Goal: Task Accomplishment & Management: Use online tool/utility

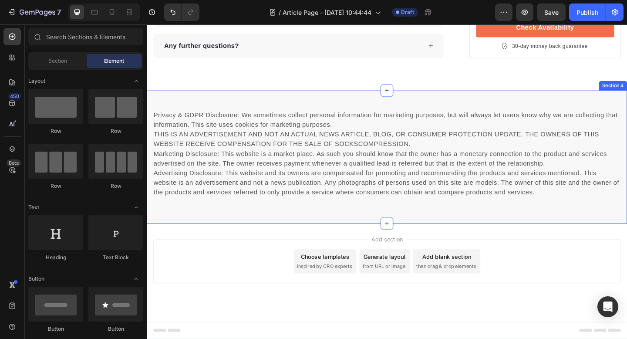
scroll to position [3354, 0]
click at [293, 212] on p "Privacy & GDPR Disclosure: We sometimes collect personal information for market…" at bounding box center [408, 165] width 508 height 94
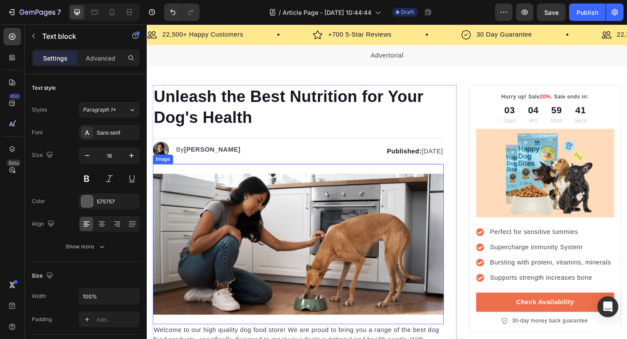
scroll to position [0, 0]
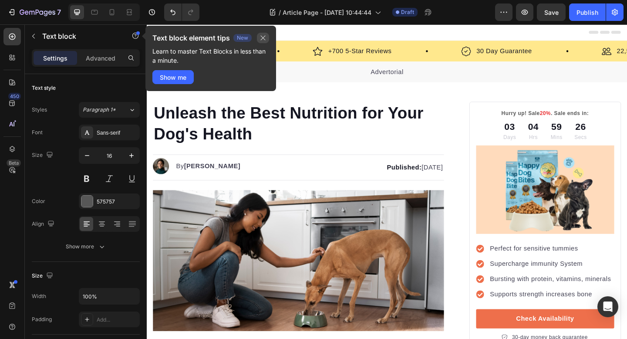
click at [259, 34] on icon "button" at bounding box center [262, 37] width 7 height 7
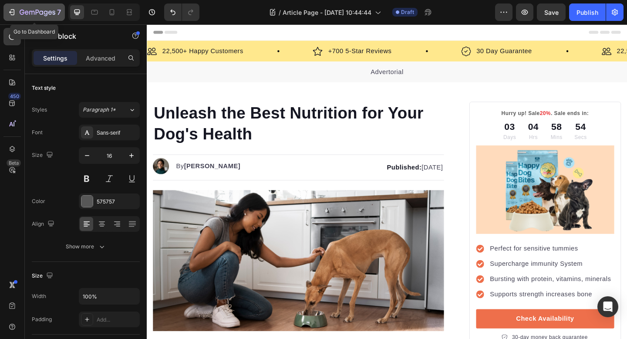
click at [29, 12] on icon "button" at bounding box center [31, 13] width 5 height 4
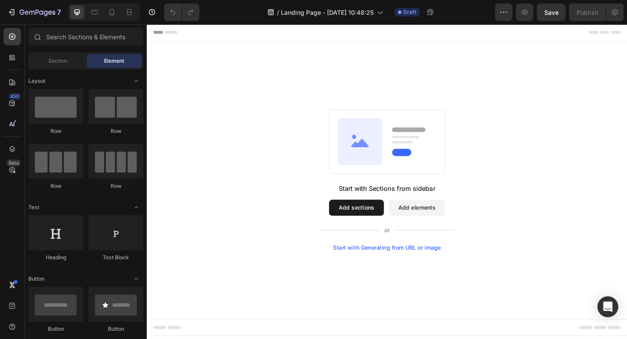
click at [383, 270] on div "Start with Generating from URL or image" at bounding box center [408, 267] width 117 height 7
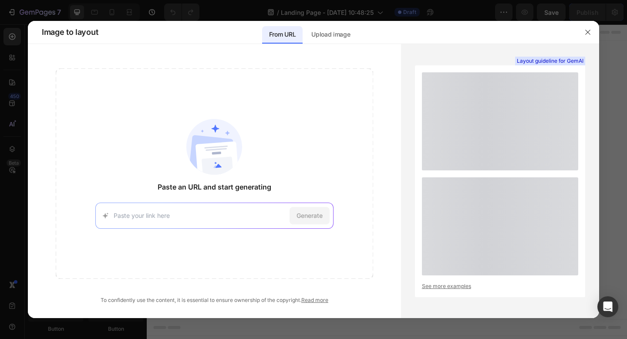
click at [364, 249] on div "Paste an URL and start generating Generate" at bounding box center [214, 173] width 317 height 210
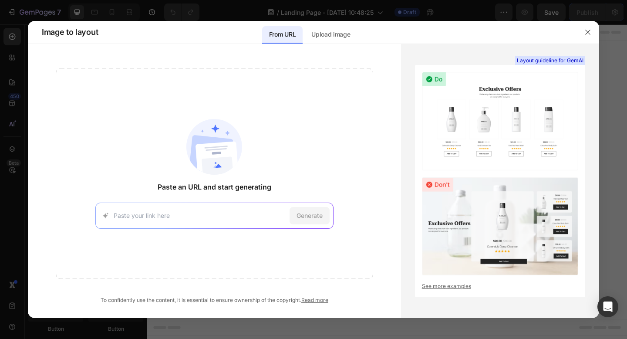
click at [242, 221] on div "Generate" at bounding box center [214, 215] width 238 height 26
click at [235, 217] on input at bounding box center [200, 215] width 172 height 9
paste input "https://www.bodyandbra.com/pages/secret-support-bra"
type input "https://www.bodyandbra.com/pages/secret-support-bra"
click at [303, 214] on span "Generate" at bounding box center [309, 215] width 26 height 9
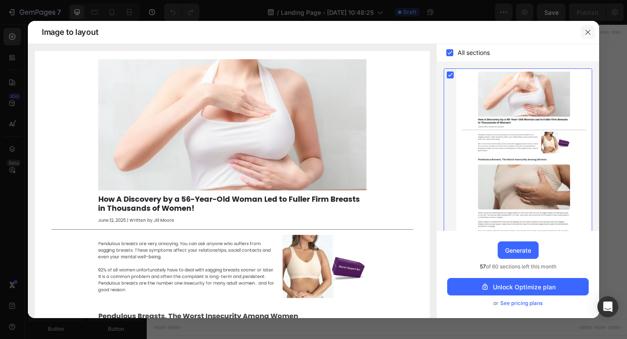
click at [586, 30] on icon "button" at bounding box center [587, 32] width 7 height 7
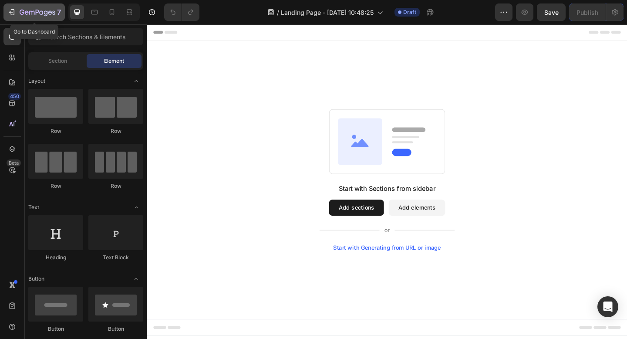
click at [15, 15] on icon "button" at bounding box center [11, 12] width 9 height 9
click at [385, 222] on button "Add sections" at bounding box center [375, 223] width 60 height 17
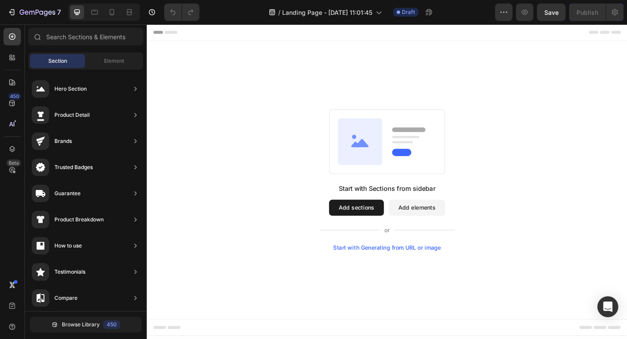
click at [353, 225] on button "Add sections" at bounding box center [375, 223] width 60 height 17
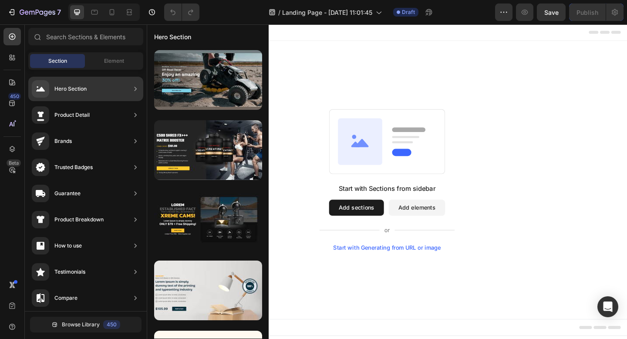
click at [77, 92] on div "Hero Section" at bounding box center [70, 88] width 32 height 9
click at [118, 88] on div "Hero Section" at bounding box center [85, 89] width 115 height 24
click at [132, 87] on icon at bounding box center [135, 88] width 9 height 9
click at [50, 86] on div "Hero Section" at bounding box center [59, 88] width 55 height 17
click at [36, 84] on div at bounding box center [40, 88] width 17 height 17
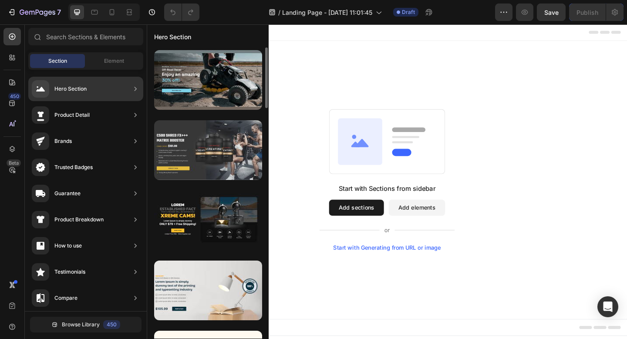
click at [182, 133] on div at bounding box center [208, 150] width 108 height 60
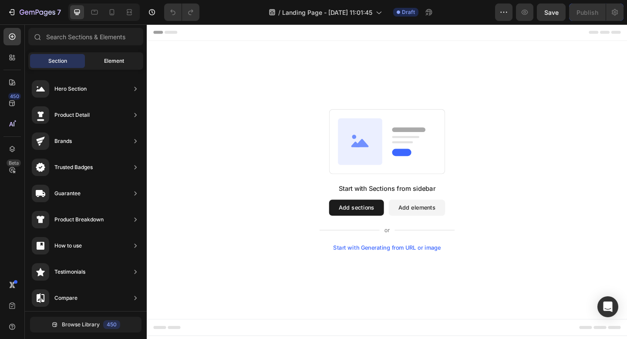
click at [115, 66] on div "Element" at bounding box center [114, 61] width 55 height 14
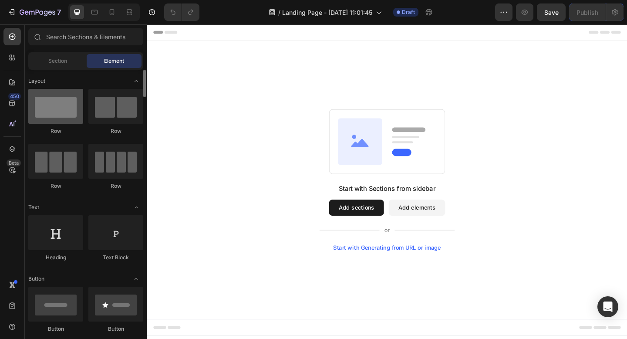
click at [57, 102] on div at bounding box center [55, 106] width 55 height 35
click at [51, 63] on span "Section" at bounding box center [57, 61] width 19 height 8
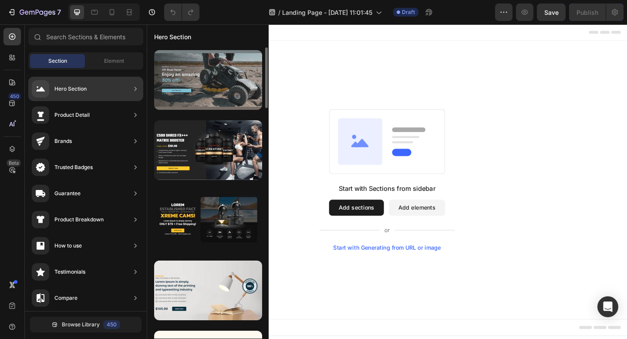
click at [204, 100] on div at bounding box center [208, 80] width 108 height 60
click at [232, 100] on div at bounding box center [208, 80] width 108 height 60
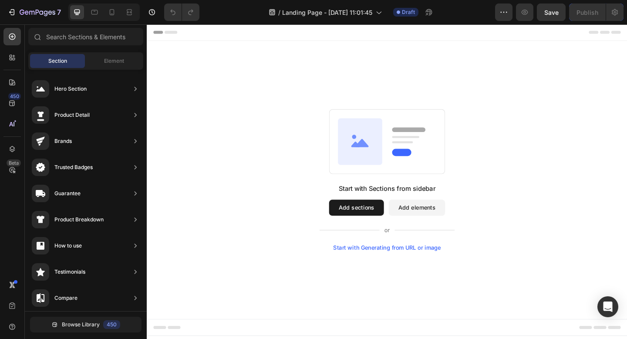
click at [371, 229] on button "Add sections" at bounding box center [375, 223] width 60 height 17
click at [371, 225] on button "Add sections" at bounding box center [375, 223] width 60 height 17
click at [14, 12] on icon "button" at bounding box center [13, 12] width 4 height 6
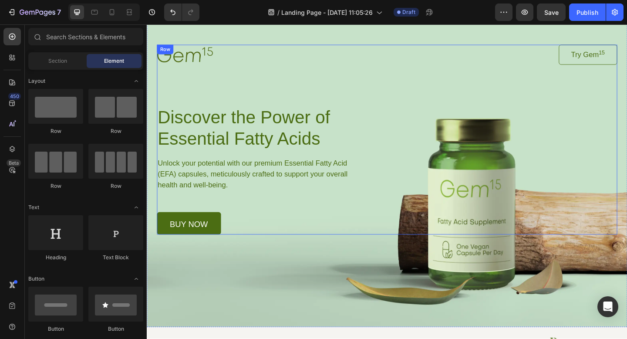
scroll to position [20, 0]
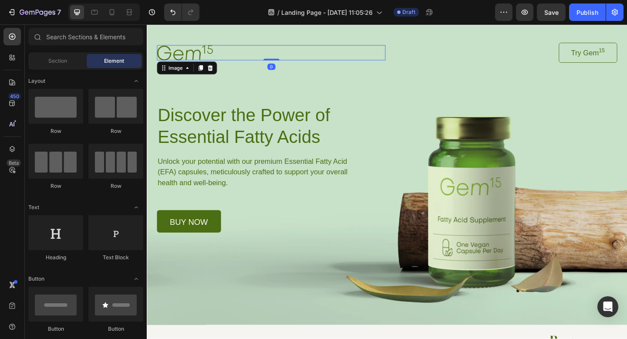
click at [221, 59] on div at bounding box center [282, 55] width 249 height 16
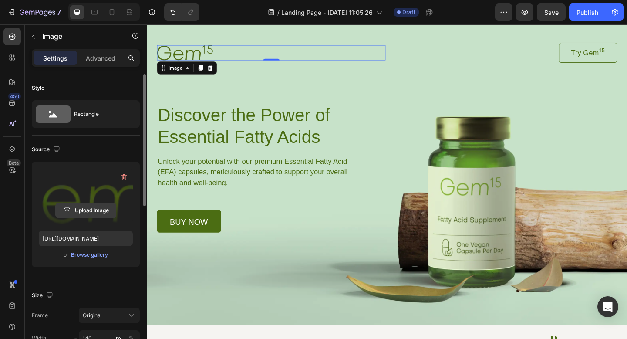
click at [99, 211] on input "file" at bounding box center [86, 210] width 60 height 15
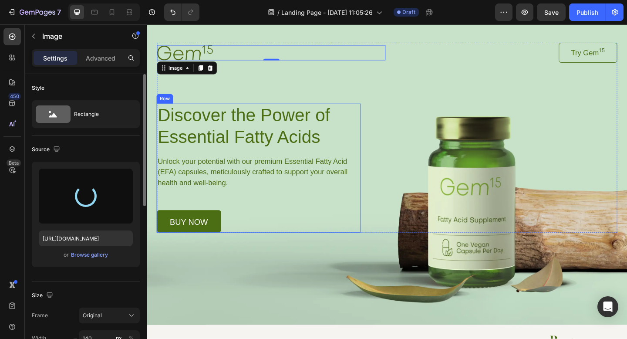
type input "[URL][DOMAIN_NAME]"
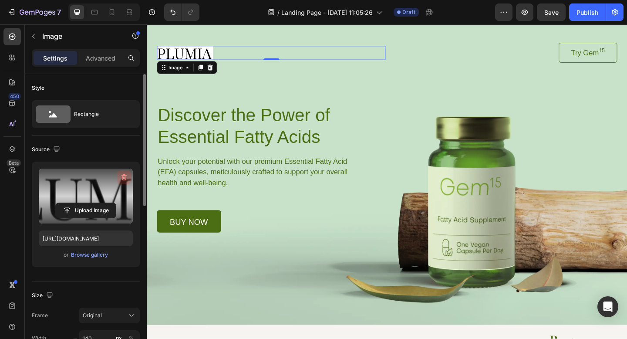
click at [124, 178] on icon "button" at bounding box center [124, 177] width 9 height 9
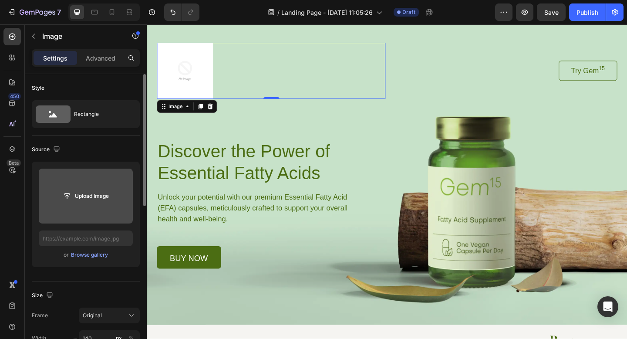
click at [118, 198] on div "Upload Image" at bounding box center [86, 196] width 94 height 16
click at [78, 188] on input "file" at bounding box center [86, 195] width 60 height 15
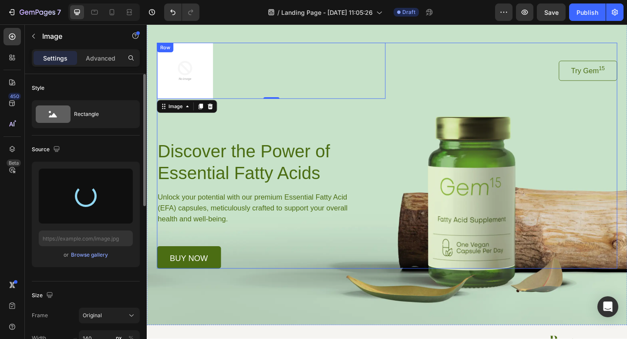
type input "[URL][DOMAIN_NAME]"
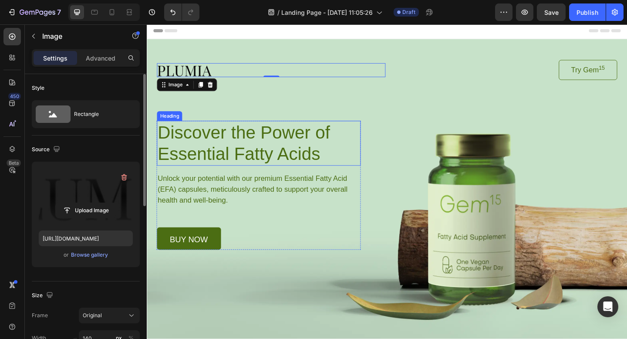
scroll to position [0, 0]
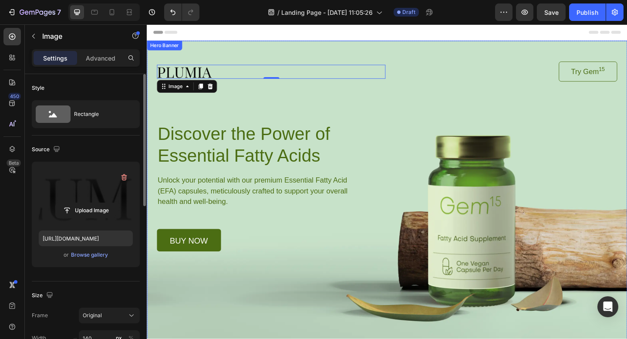
click at [334, 323] on div "Background Image" at bounding box center [408, 206] width 522 height 329
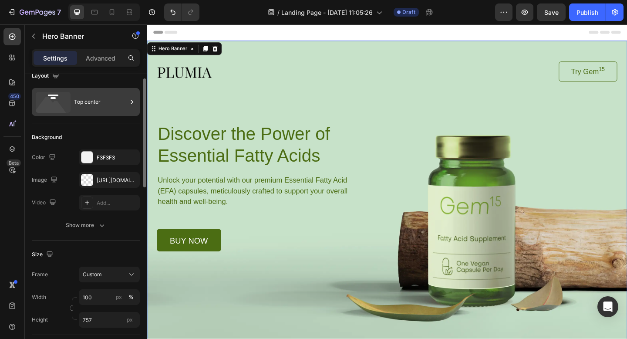
scroll to position [13, 0]
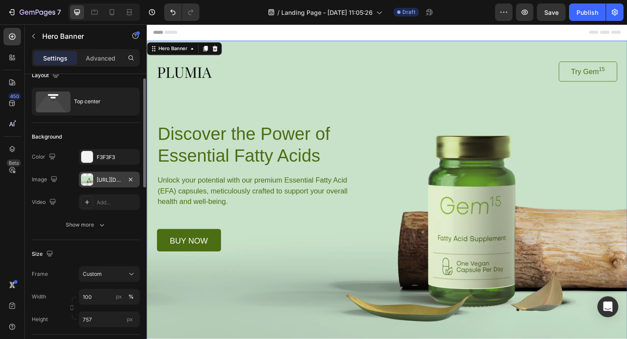
click at [91, 180] on div at bounding box center [87, 179] width 12 height 12
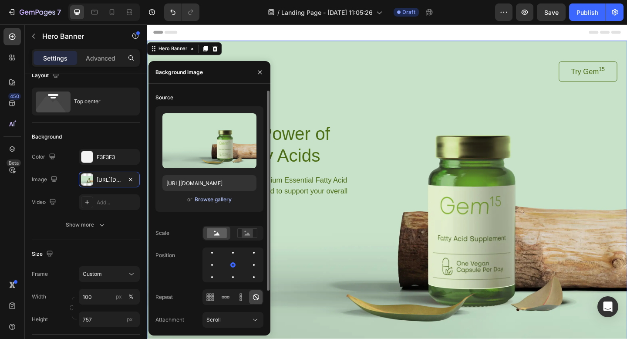
click at [209, 198] on div "Browse gallery" at bounding box center [213, 199] width 37 height 8
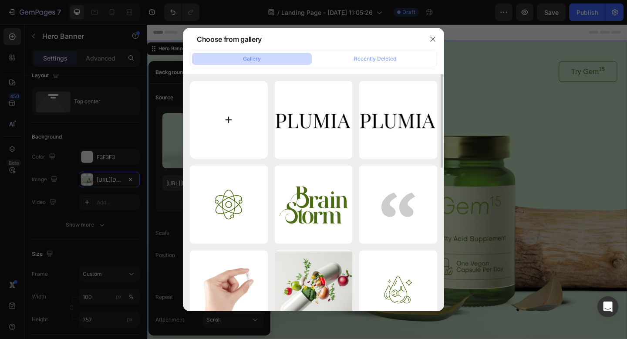
click at [236, 95] on input "file" at bounding box center [229, 120] width 78 height 78
type input "C:\fakepath\ChatGPT Image [DATE], 05_12_55 PM.png"
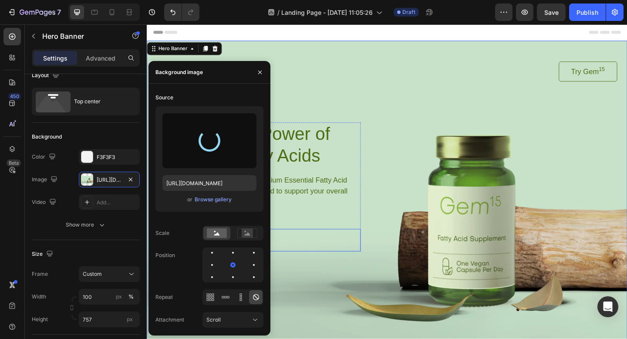
type input "[URL][DOMAIN_NAME]"
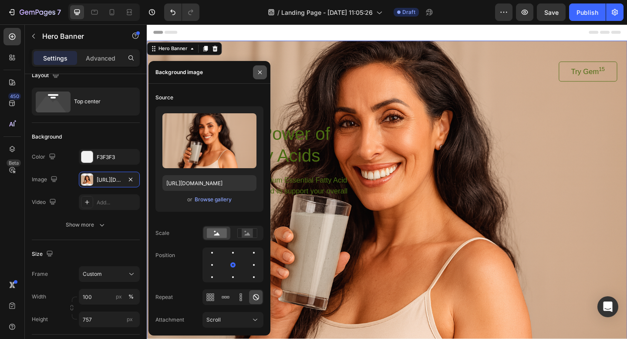
click at [262, 74] on icon "button" at bounding box center [259, 72] width 7 height 7
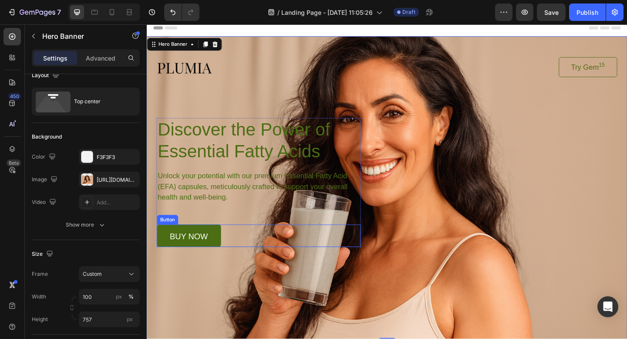
scroll to position [3, 0]
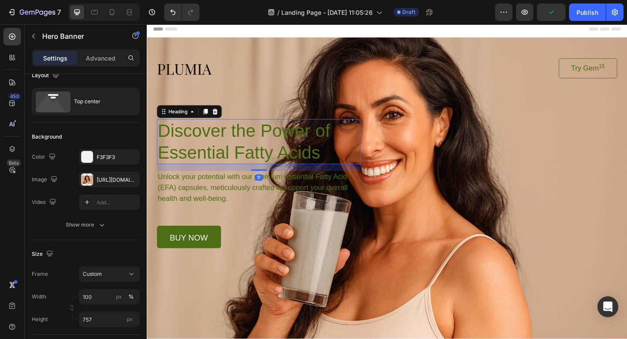
click at [232, 171] on h1 "Discover the Power of Essential Fatty Acids" at bounding box center [269, 152] width 222 height 49
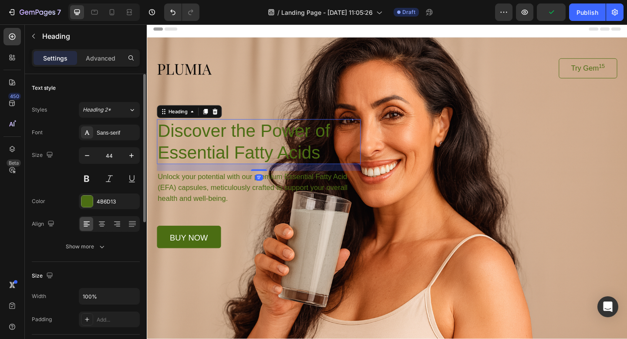
click at [225, 161] on h1 "Discover the Power of Essential Fatty Acids" at bounding box center [269, 152] width 222 height 49
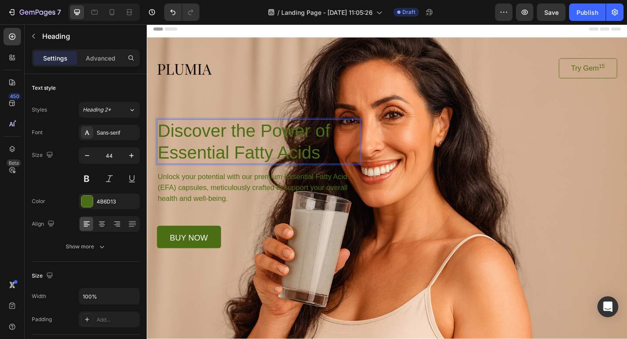
click at [221, 33] on div "Header" at bounding box center [408, 29] width 508 height 17
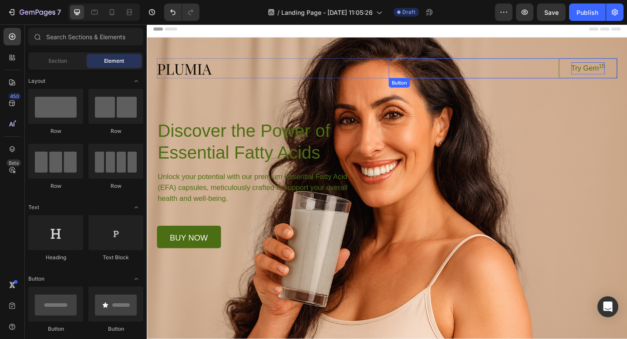
click at [608, 72] on p "Try Gem 15" at bounding box center [626, 72] width 37 height 13
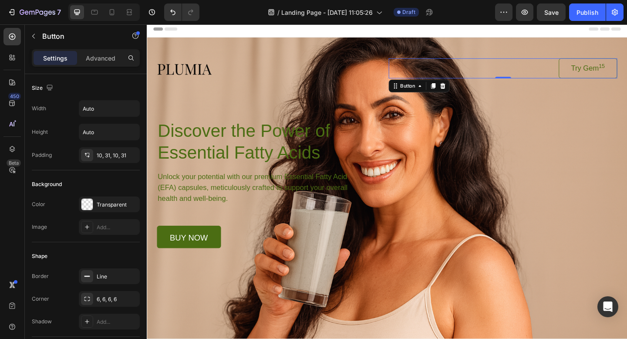
click at [598, 73] on link "Try Gem 15" at bounding box center [627, 72] width 64 height 22
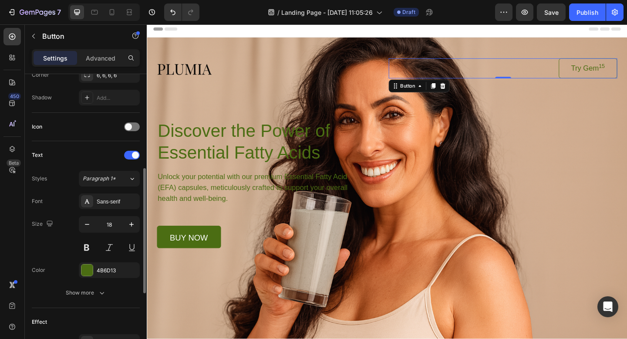
scroll to position [223, 0]
click at [94, 274] on div "4B6D13" at bounding box center [109, 270] width 61 height 16
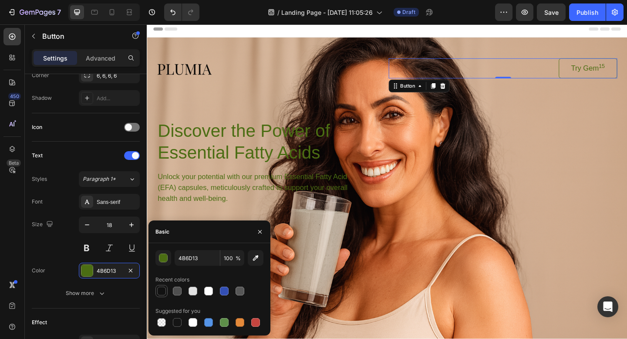
click at [160, 290] on div at bounding box center [161, 290] width 9 height 9
type input "121212"
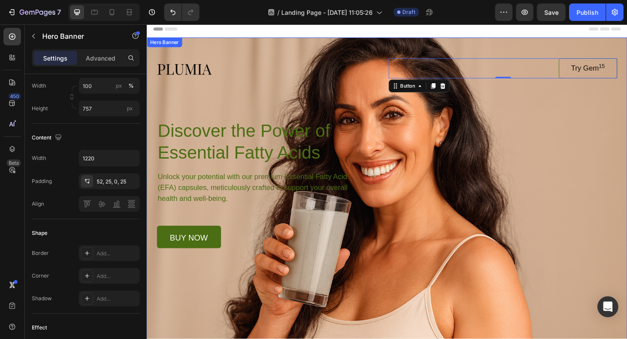
click at [408, 273] on div "Background Image" at bounding box center [408, 203] width 522 height 329
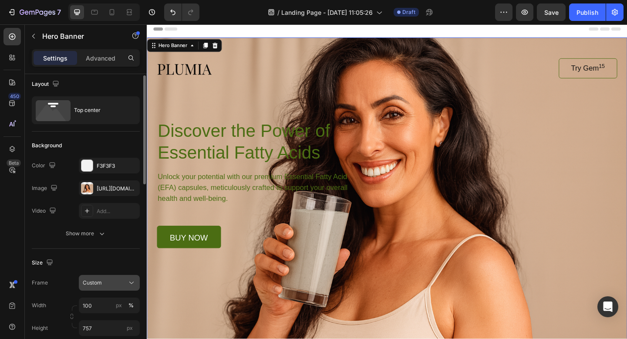
scroll to position [0, 0]
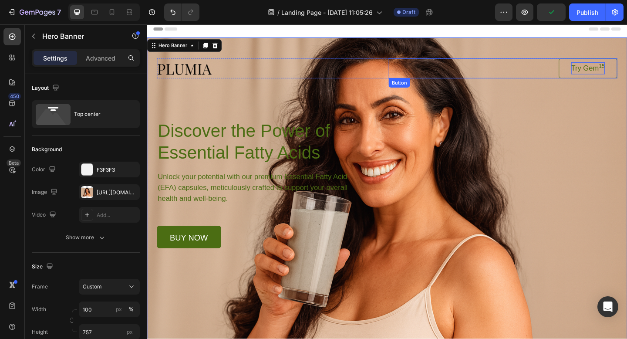
click at [615, 70] on p "Try Gem 15" at bounding box center [626, 72] width 37 height 13
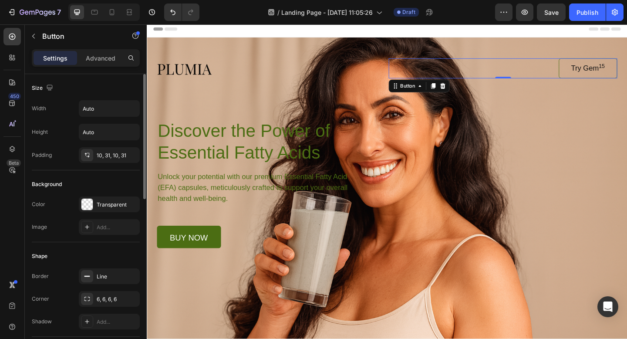
scroll to position [0, 0]
click at [103, 109] on input "Auto" at bounding box center [109, 108] width 60 height 16
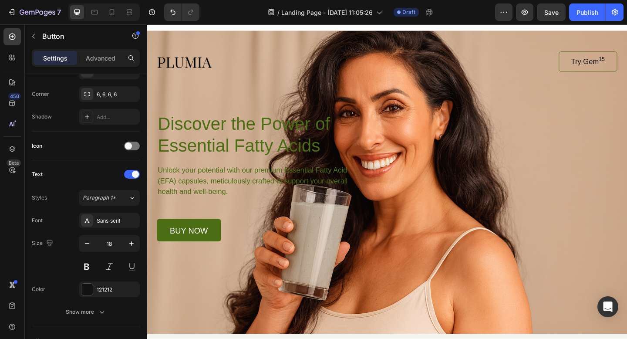
scroll to position [0, 0]
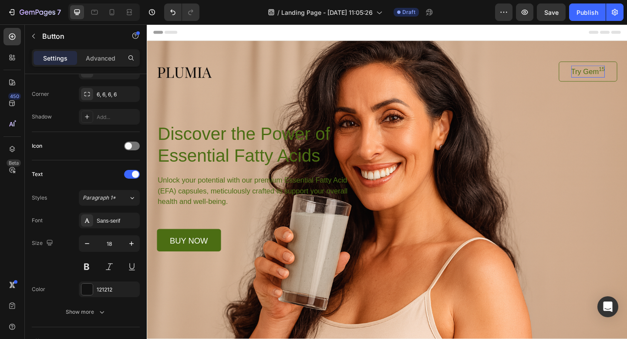
click at [608, 79] on p "Try Gem 15" at bounding box center [626, 75] width 37 height 13
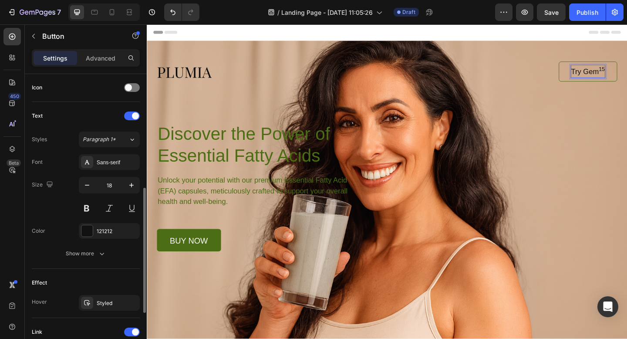
scroll to position [271, 0]
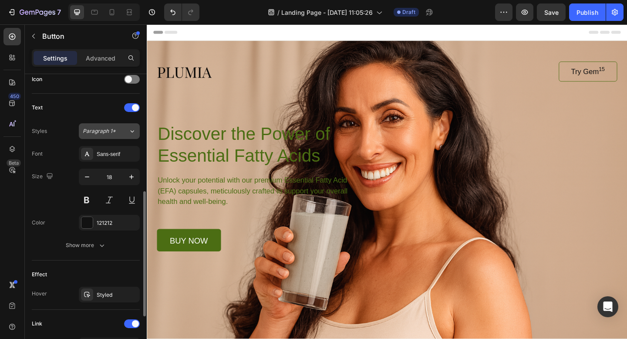
click at [93, 130] on span "Paragraph 1*" at bounding box center [99, 131] width 33 height 8
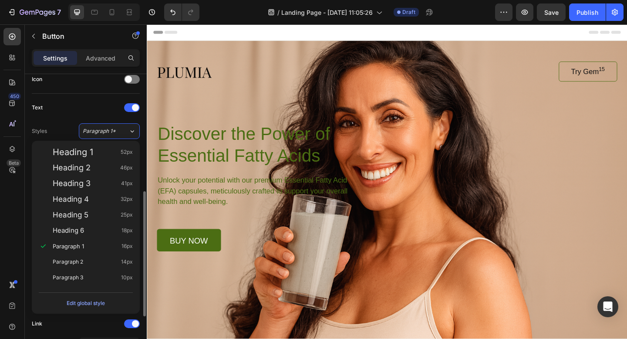
click at [58, 132] on div "Styles Paragraph 1*" at bounding box center [86, 131] width 108 height 16
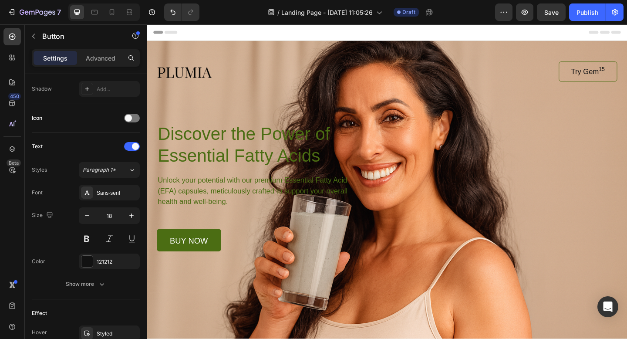
scroll to position [0, 0]
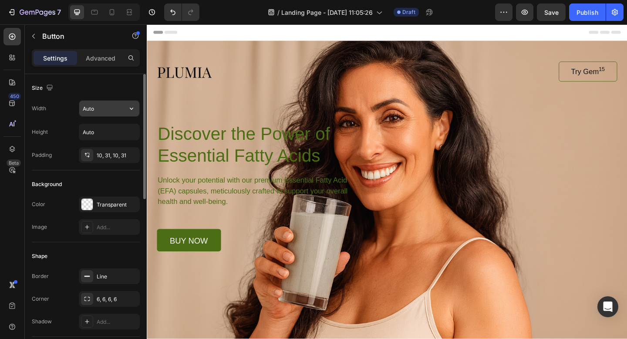
click at [110, 108] on input "Auto" at bounding box center [109, 109] width 60 height 16
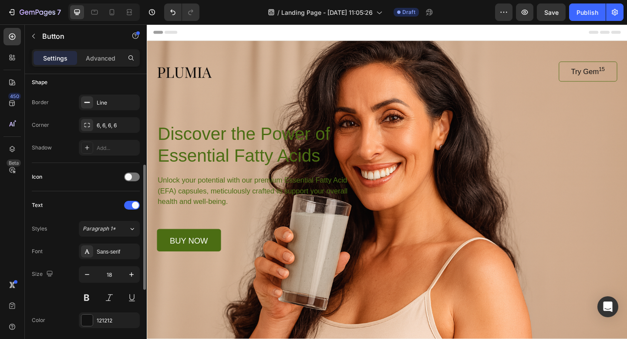
scroll to position [188, 0]
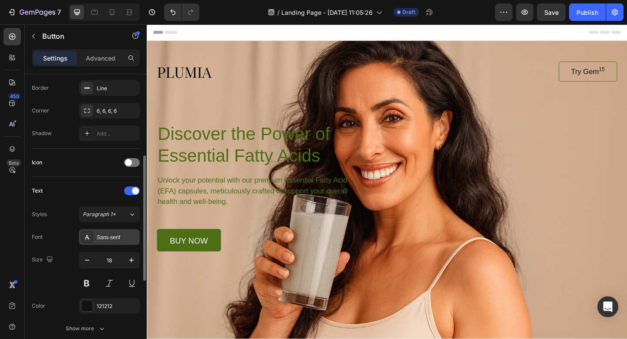
click at [114, 242] on div "Sans-serif" at bounding box center [109, 237] width 61 height 16
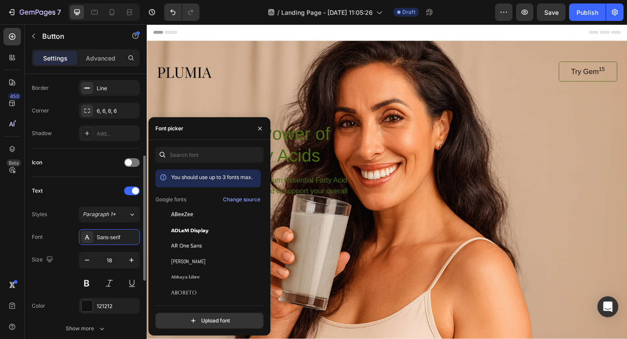
click at [64, 239] on div "Font Sans-serif" at bounding box center [86, 237] width 108 height 16
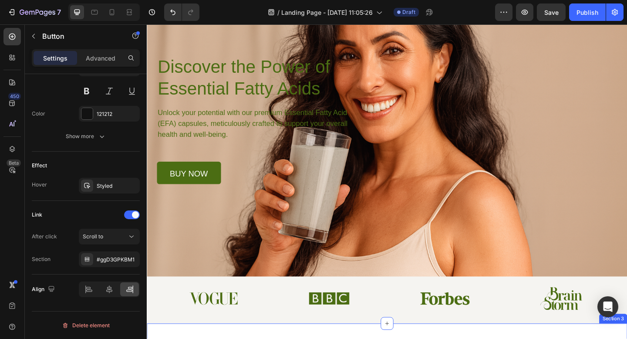
scroll to position [0, 0]
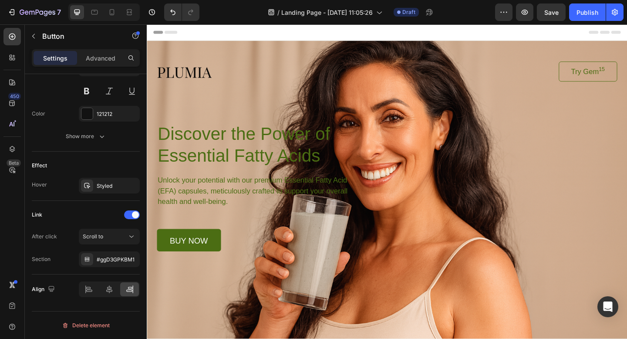
click at [606, 80] on link "Try Gem 15" at bounding box center [627, 76] width 64 height 22
click at [30, 34] on icon "button" at bounding box center [33, 36] width 7 height 7
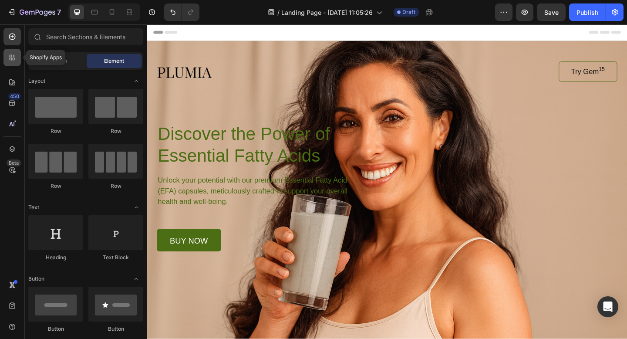
click at [13, 63] on div at bounding box center [11, 57] width 17 height 17
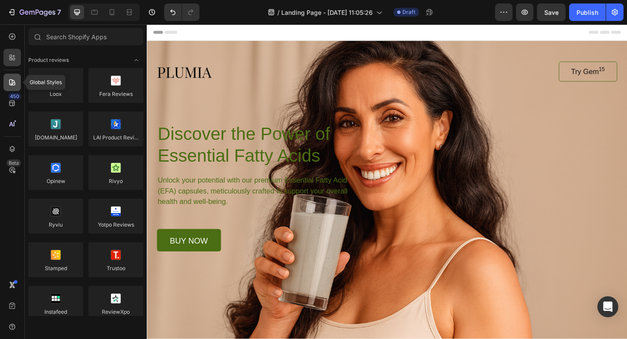
click at [13, 83] on icon at bounding box center [12, 82] width 9 height 9
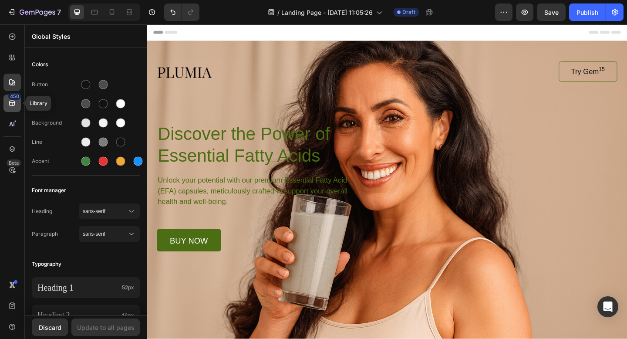
click at [11, 102] on icon at bounding box center [12, 104] width 6 height 6
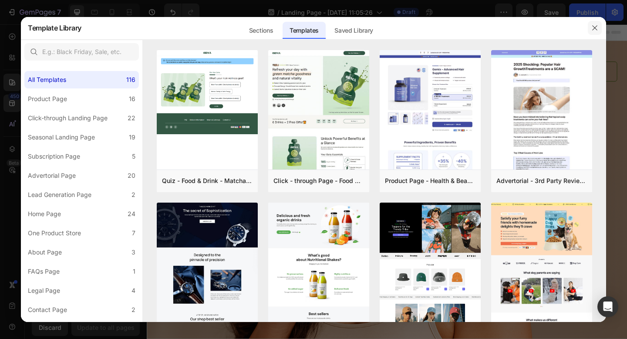
click at [592, 27] on icon "button" at bounding box center [594, 27] width 7 height 7
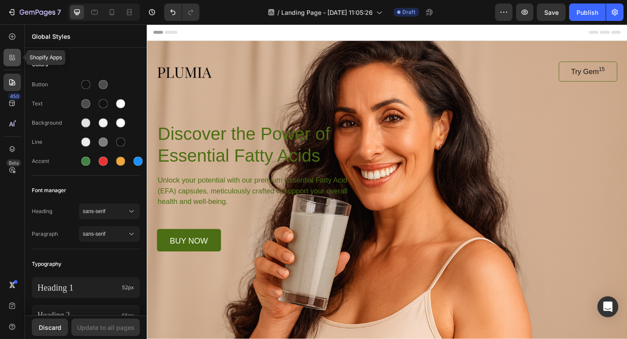
click at [12, 53] on icon at bounding box center [12, 57] width 9 height 9
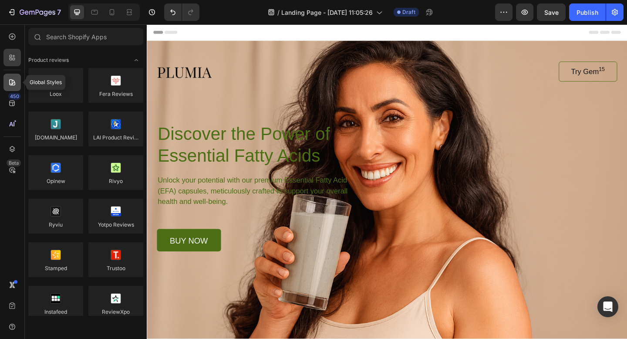
click at [12, 84] on icon at bounding box center [12, 82] width 6 height 6
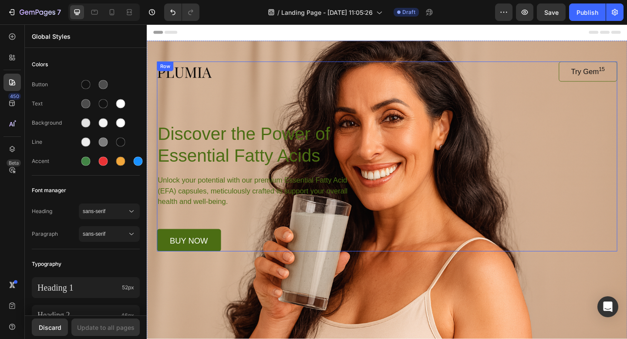
click at [283, 95] on div "Image Try Gem 15 Button Row Discover the Power of Essential Fatty Acids Heading…" at bounding box center [408, 168] width 501 height 206
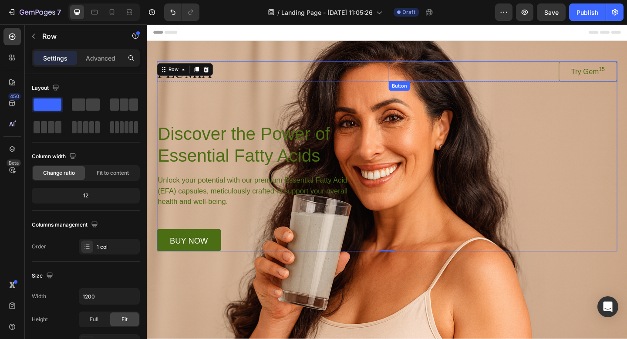
click at [595, 72] on link "Try Gem 15" at bounding box center [627, 76] width 64 height 22
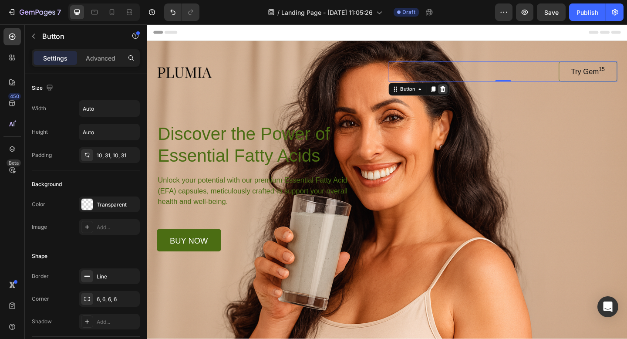
click at [468, 96] on icon at bounding box center [469, 95] width 6 height 6
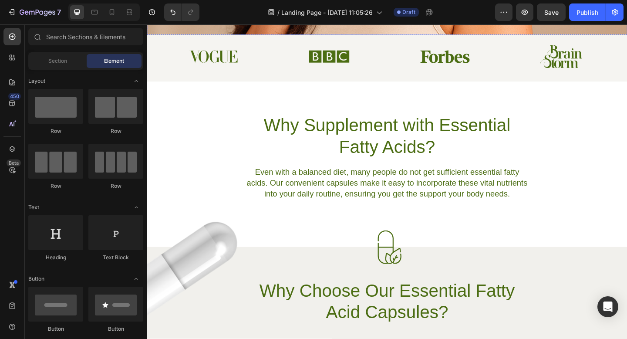
scroll to position [364, 0]
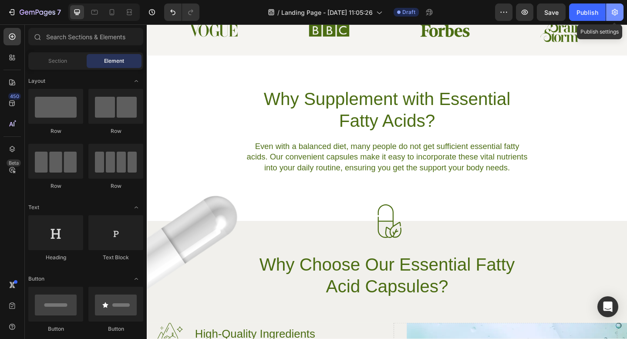
click at [608, 13] on button "button" at bounding box center [614, 11] width 17 height 17
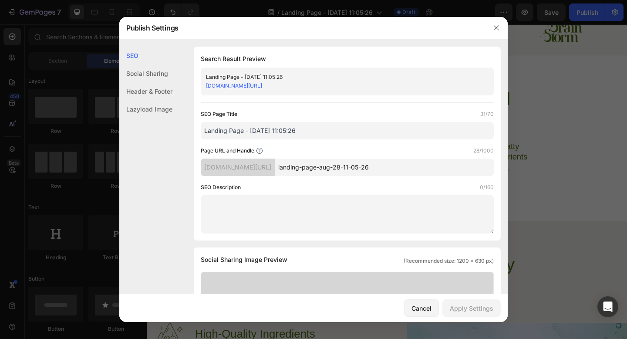
click at [262, 84] on link "[DOMAIN_NAME][URL]" at bounding box center [234, 85] width 56 height 7
click at [214, 131] on input "Landing Page - [DATE] 11:05:26" at bounding box center [347, 130] width 293 height 17
click at [329, 169] on input "landing-page-aug-28-11-05-26" at bounding box center [384, 166] width 219 height 17
click at [275, 169] on div "[DOMAIN_NAME][URL]" at bounding box center [238, 166] width 74 height 17
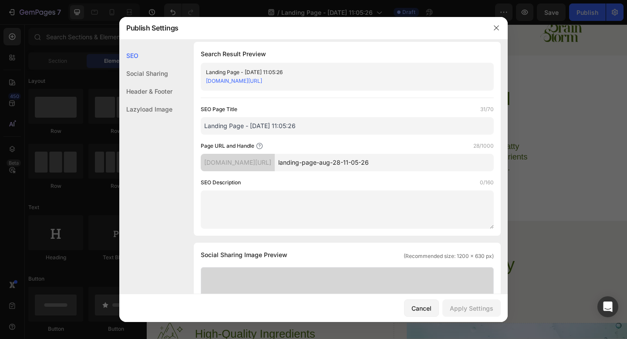
scroll to position [0, 0]
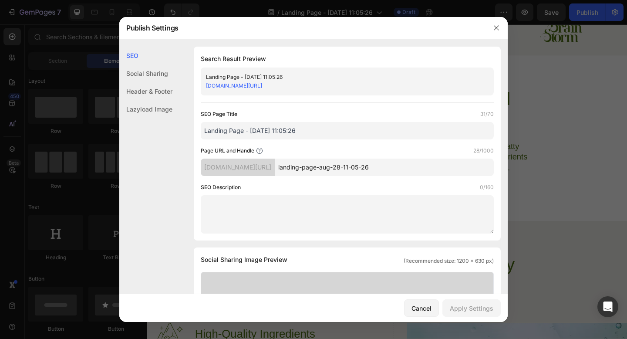
click at [262, 87] on link "[DOMAIN_NAME][URL]" at bounding box center [234, 85] width 56 height 7
click at [493, 26] on icon "button" at bounding box center [496, 27] width 7 height 7
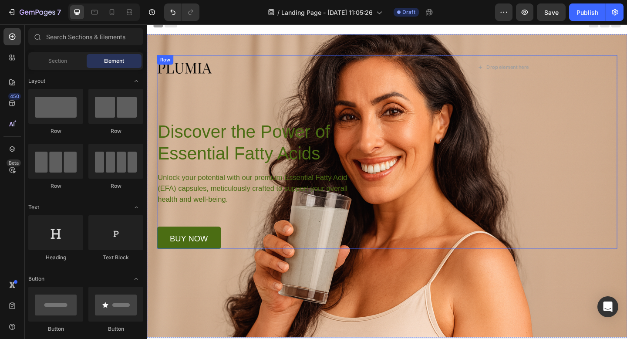
scroll to position [8, 0]
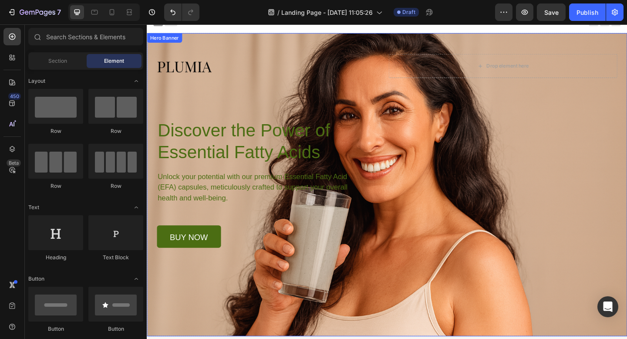
click at [417, 292] on div "Background Image" at bounding box center [408, 198] width 522 height 329
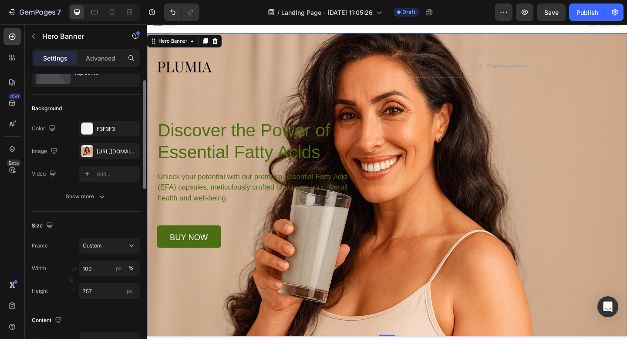
scroll to position [42, 0]
click at [111, 246] on div "Custom" at bounding box center [104, 244] width 43 height 8
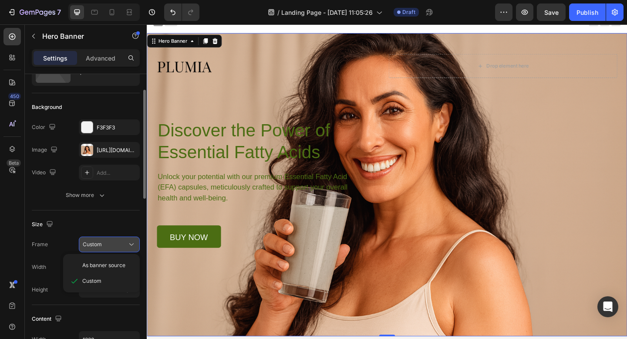
click at [111, 246] on div "Custom" at bounding box center [104, 244] width 43 height 8
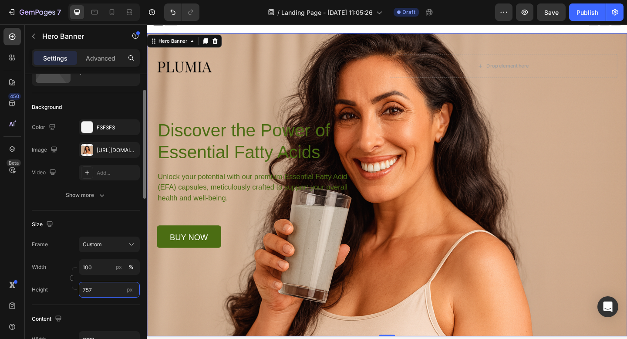
click at [110, 289] on input "757" at bounding box center [109, 290] width 61 height 16
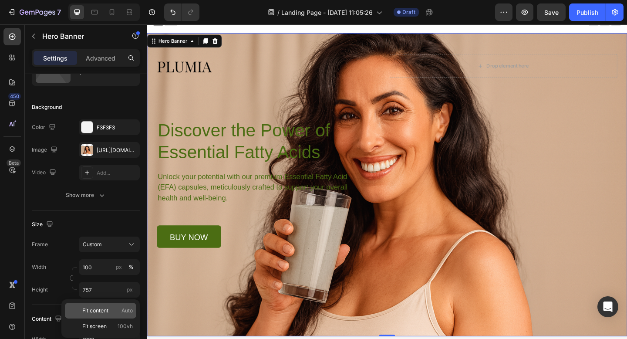
click at [103, 313] on span "Fit content" at bounding box center [95, 310] width 26 height 8
type input "Auto"
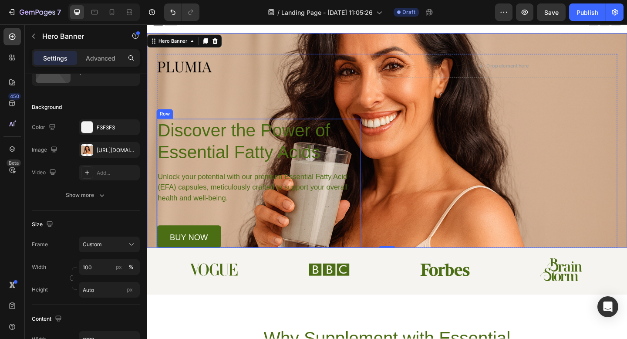
scroll to position [0, 0]
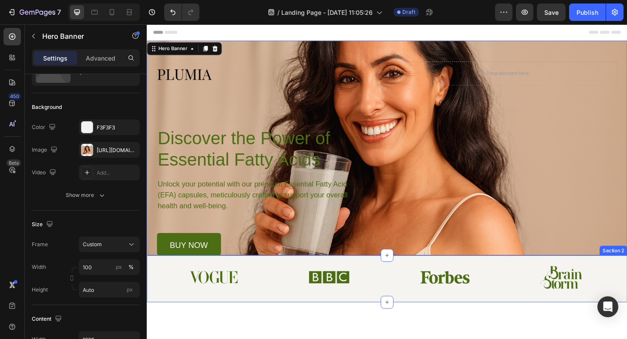
click at [254, 279] on div "Image Image Image Image Row Section 2" at bounding box center [408, 301] width 522 height 51
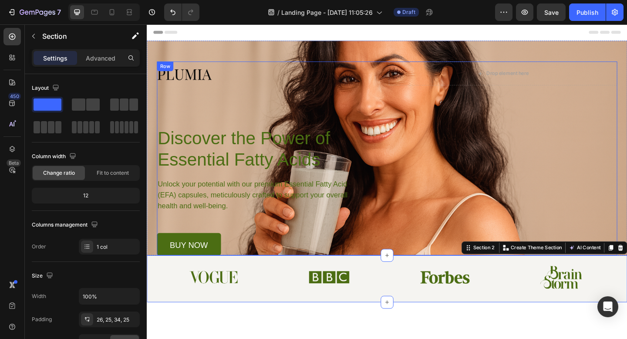
click at [471, 172] on div "Image Drop element here Row Discover the Power of Essential Fatty Acids Heading…" at bounding box center [408, 170] width 501 height 211
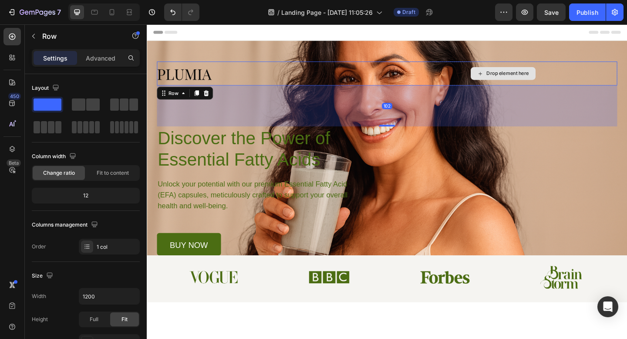
click at [452, 72] on div "Drop element here" at bounding box center [534, 78] width 249 height 26
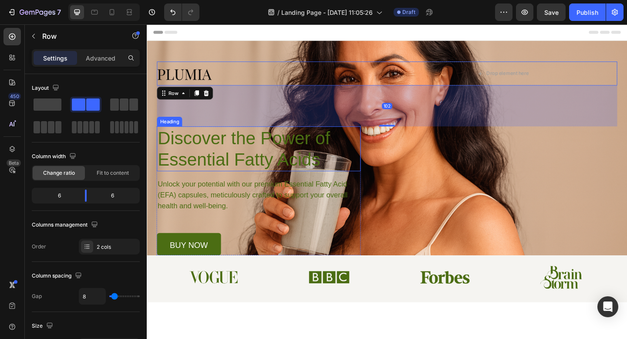
click at [257, 161] on h1 "Discover the Power of Essential Fatty Acids" at bounding box center [269, 159] width 222 height 49
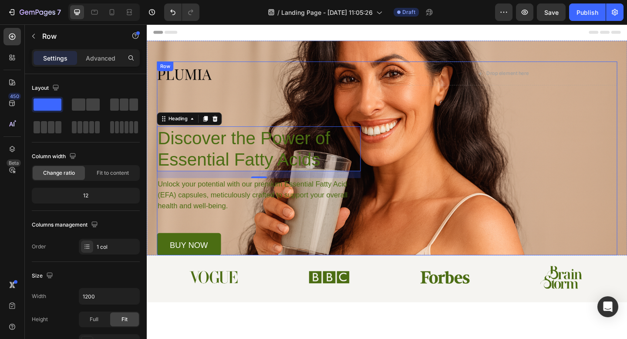
click at [440, 189] on div "Image Drop element here Row Discover the Power of Essential Fatty Acids Heading…" at bounding box center [408, 170] width 501 height 211
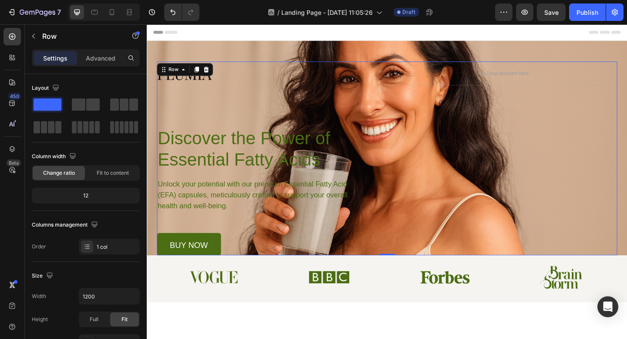
click at [441, 226] on div "Image Drop element here Row Discover the Power of Essential Fatty Acids Heading…" at bounding box center [408, 170] width 501 height 211
click at [471, 222] on div "Image Drop element here Row Discover the Power of Essential Fatty Acids Heading…" at bounding box center [408, 170] width 501 height 211
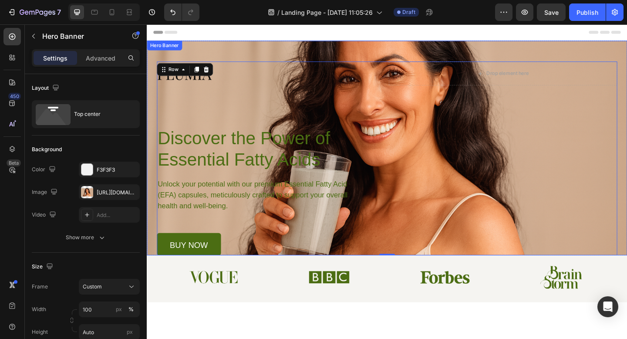
click at [226, 45] on div "Image Drop element here Row Discover the Power of Essential Fatty Acids Heading…" at bounding box center [408, 158] width 522 height 233
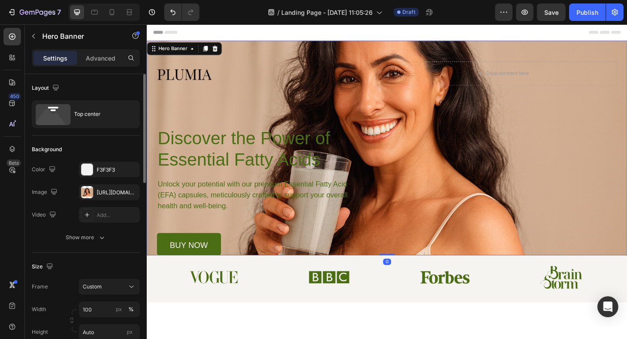
click at [100, 200] on div "The changes might be hidden by the image and the video. Color F3F3F3 Image [URL…" at bounding box center [86, 191] width 108 height 61
click at [104, 194] on div "[URL][DOMAIN_NAME]" at bounding box center [109, 192] width 25 height 8
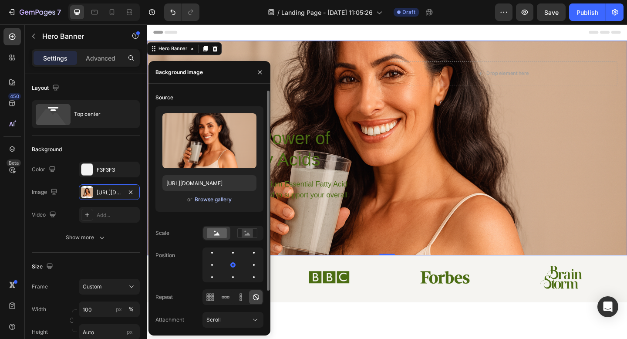
click at [209, 200] on div "Browse gallery" at bounding box center [213, 199] width 37 height 8
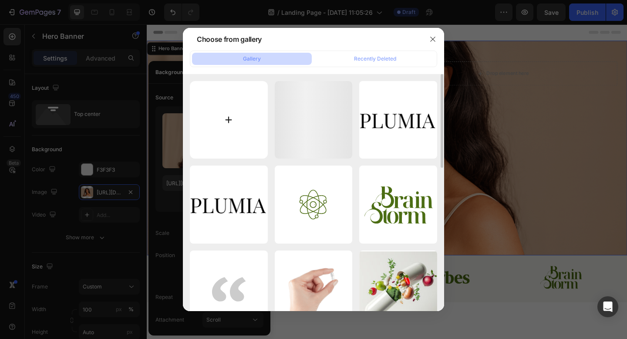
click at [229, 128] on input "file" at bounding box center [229, 120] width 78 height 78
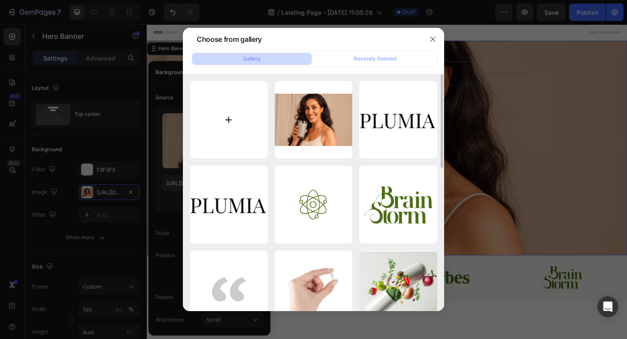
type input "C:\fakepath\ChatGPT Image [DATE], 03_34_34 PM.png"
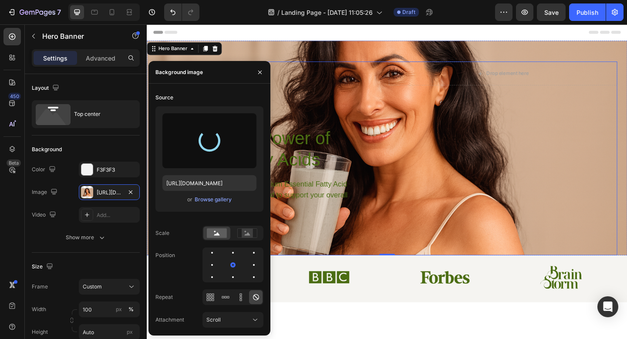
type input "[URL][DOMAIN_NAME]"
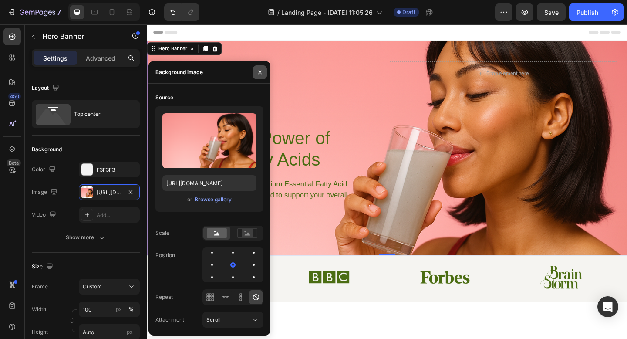
click at [259, 72] on icon "button" at bounding box center [259, 72] width 7 height 7
